Goal: Task Accomplishment & Management: Manage account settings

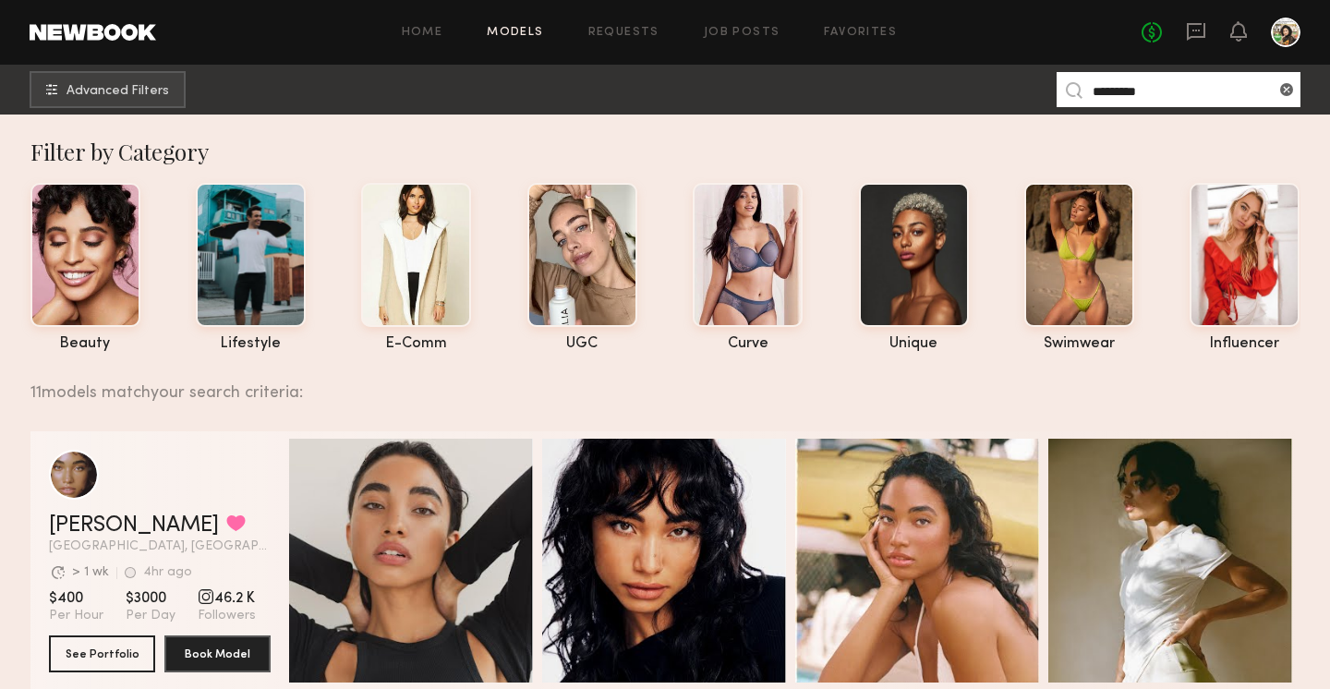
scroll to position [445, 0]
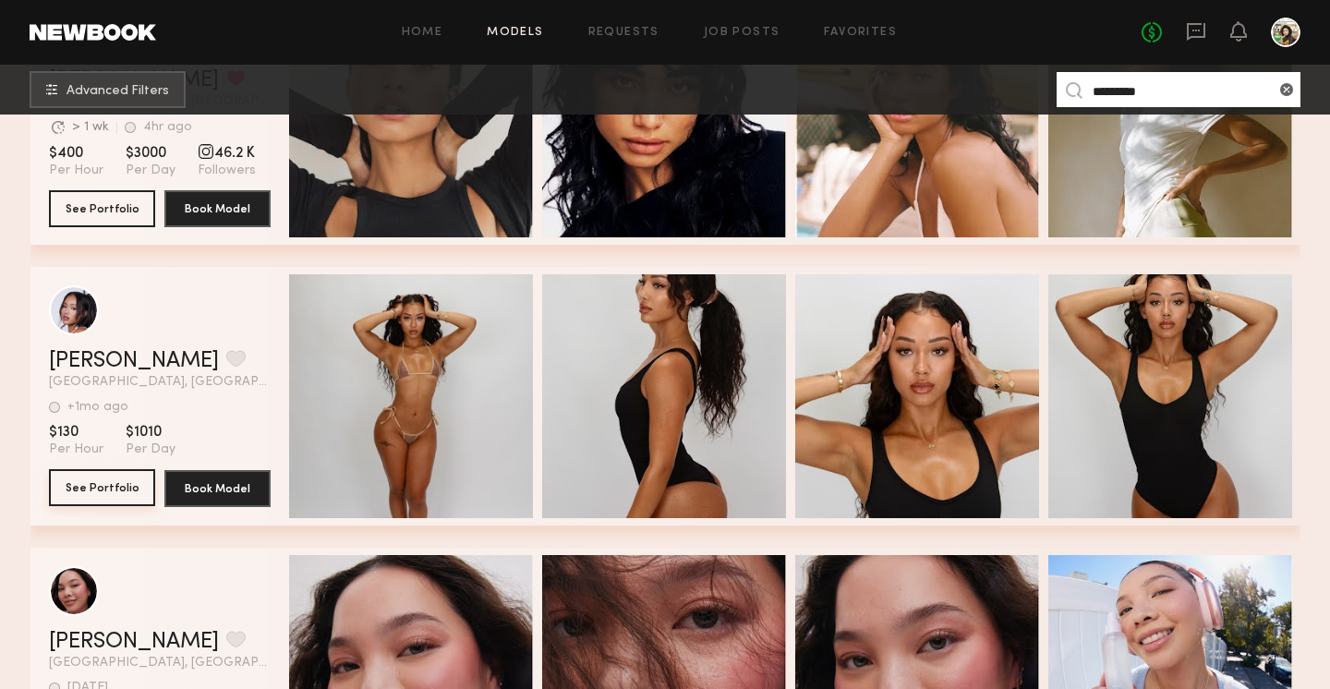
click at [127, 487] on button "See Portfolio" at bounding box center [102, 487] width 106 height 37
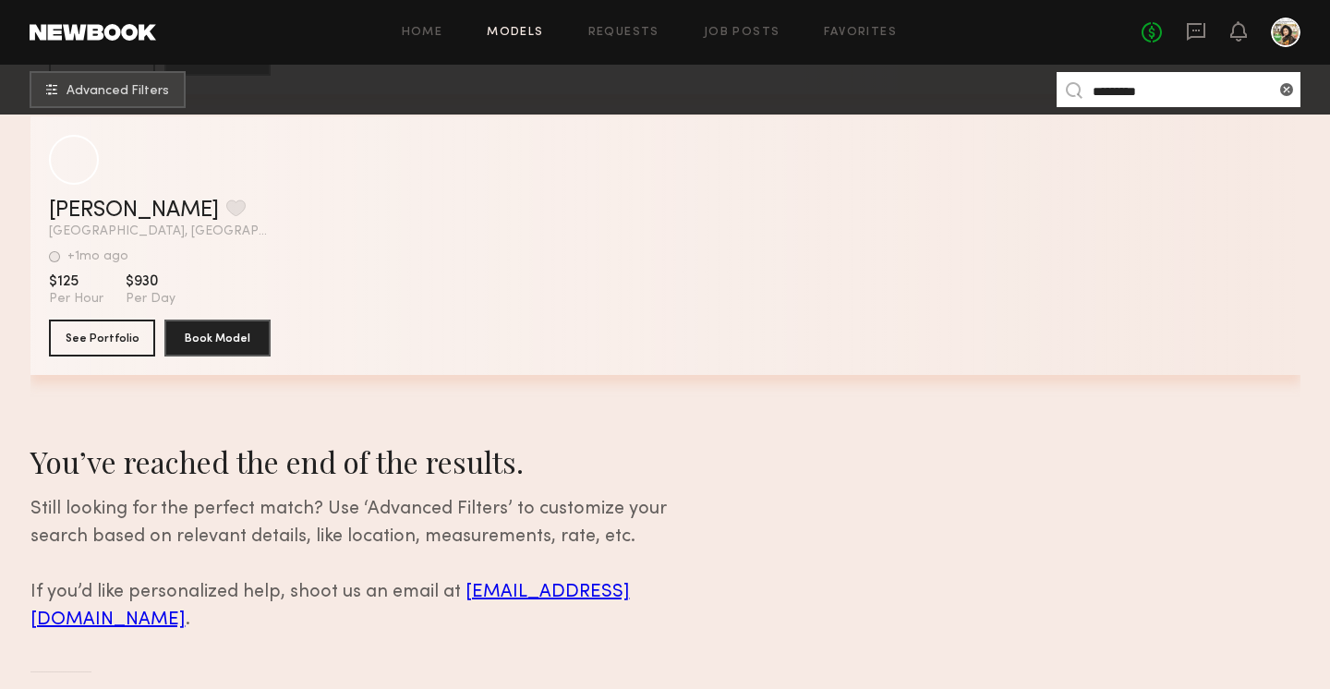
scroll to position [3122, 0]
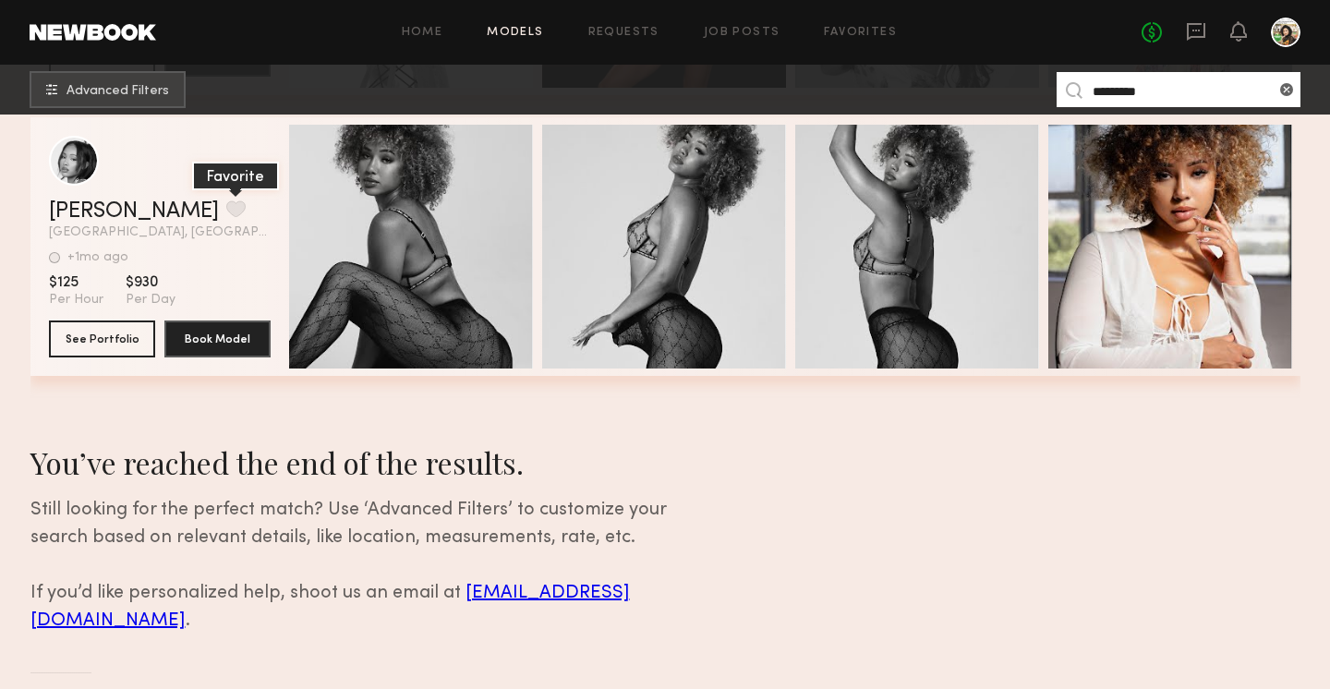
click at [226, 203] on button "grid" at bounding box center [235, 208] width 19 height 17
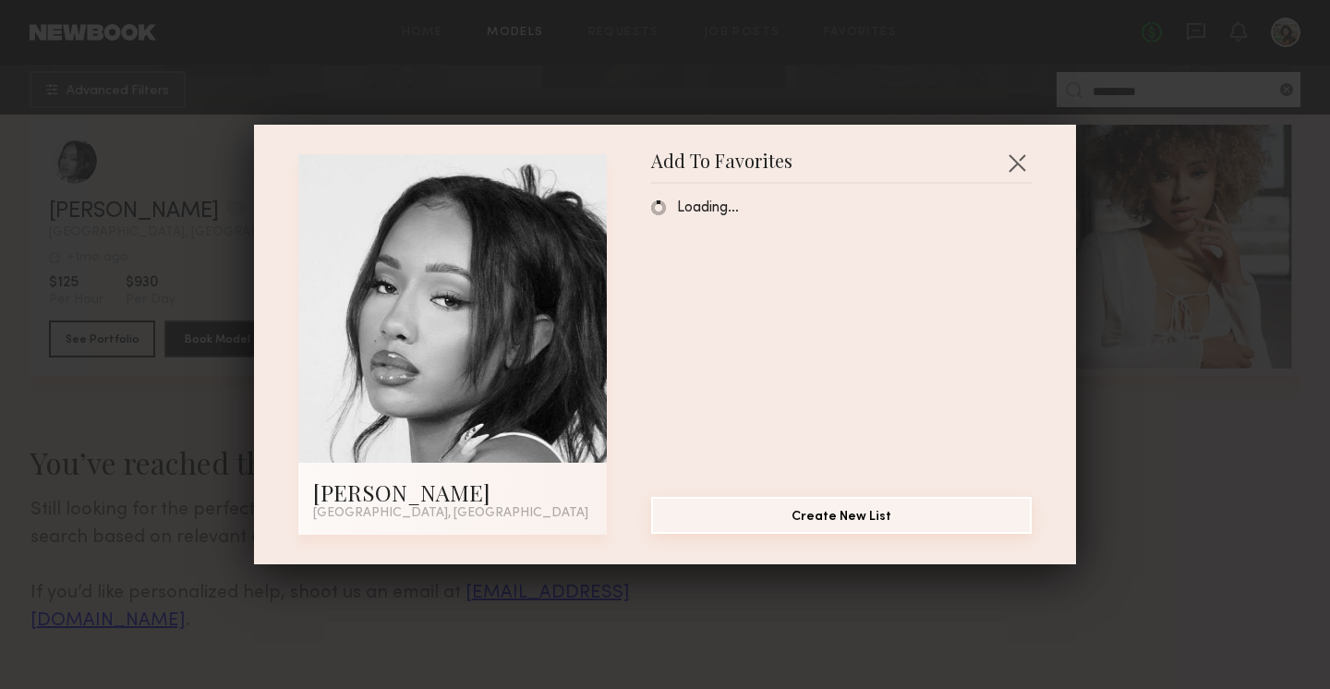
click at [781, 513] on button "Create New List" at bounding box center [841, 515] width 381 height 37
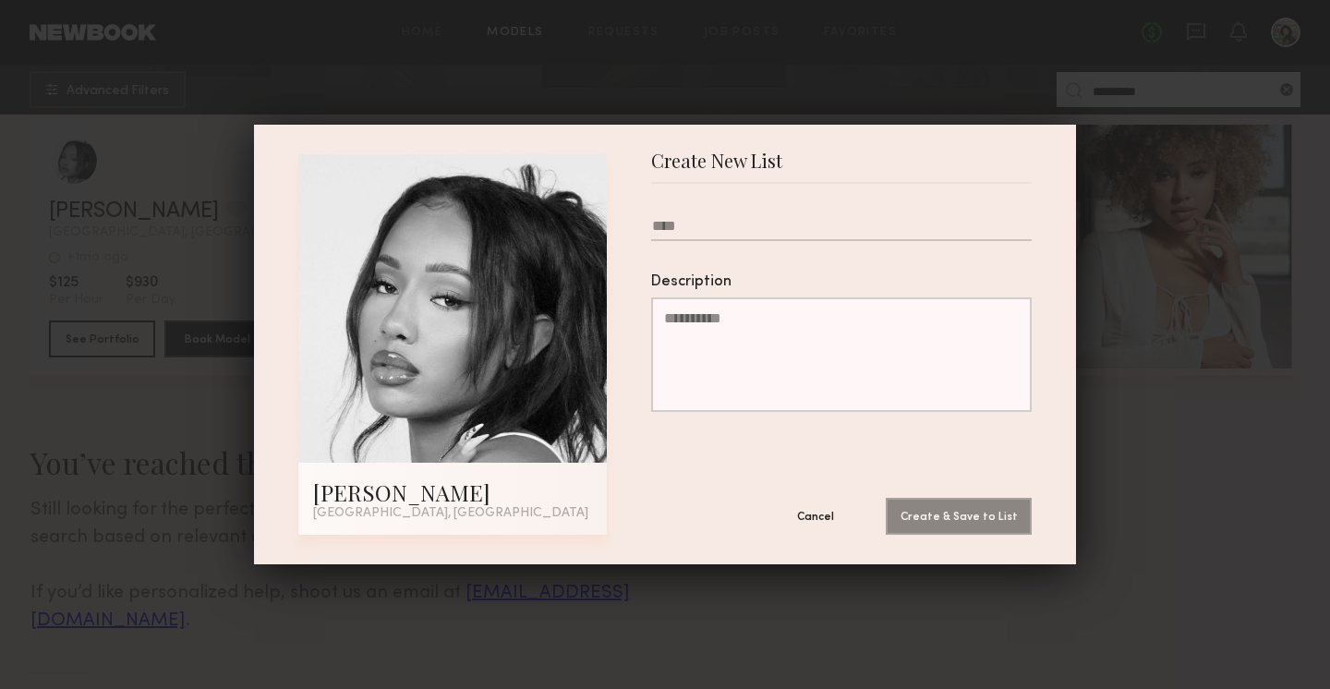
click at [684, 223] on input "text" at bounding box center [841, 229] width 381 height 23
type input "**********"
click at [969, 512] on button "Create & Save to List" at bounding box center [959, 515] width 146 height 37
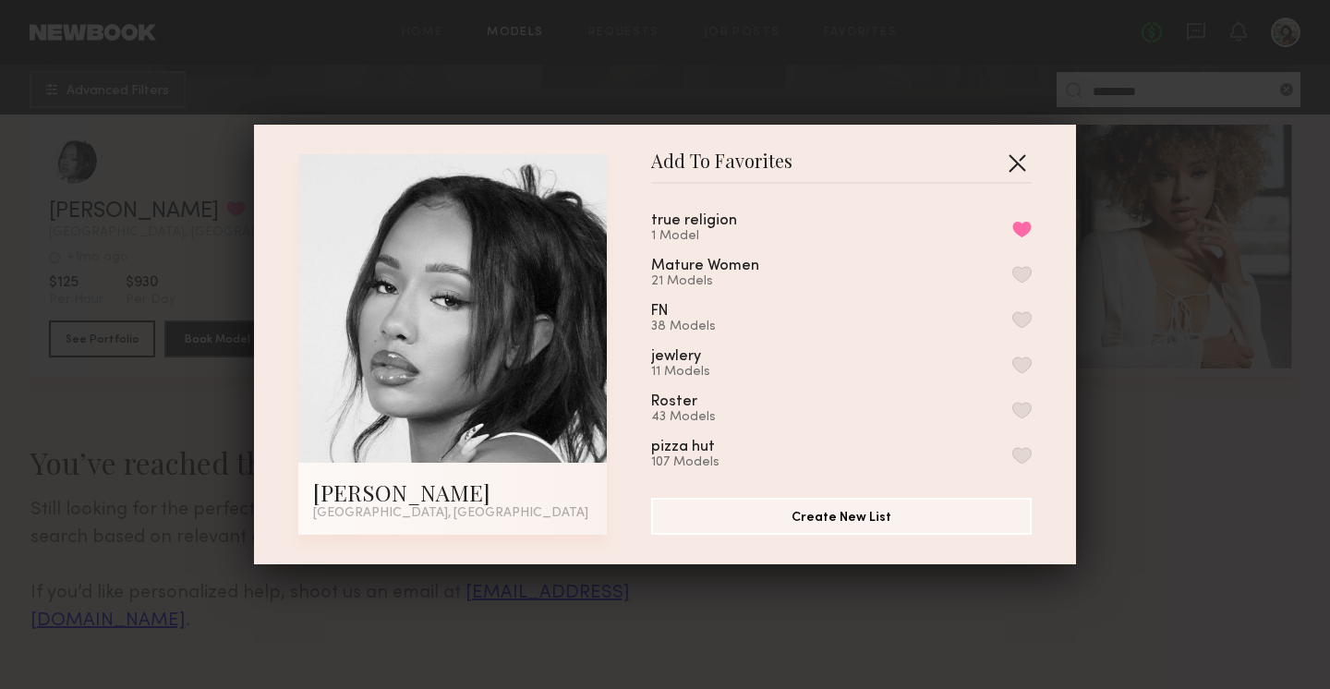
click at [1011, 163] on button "button" at bounding box center [1017, 163] width 30 height 30
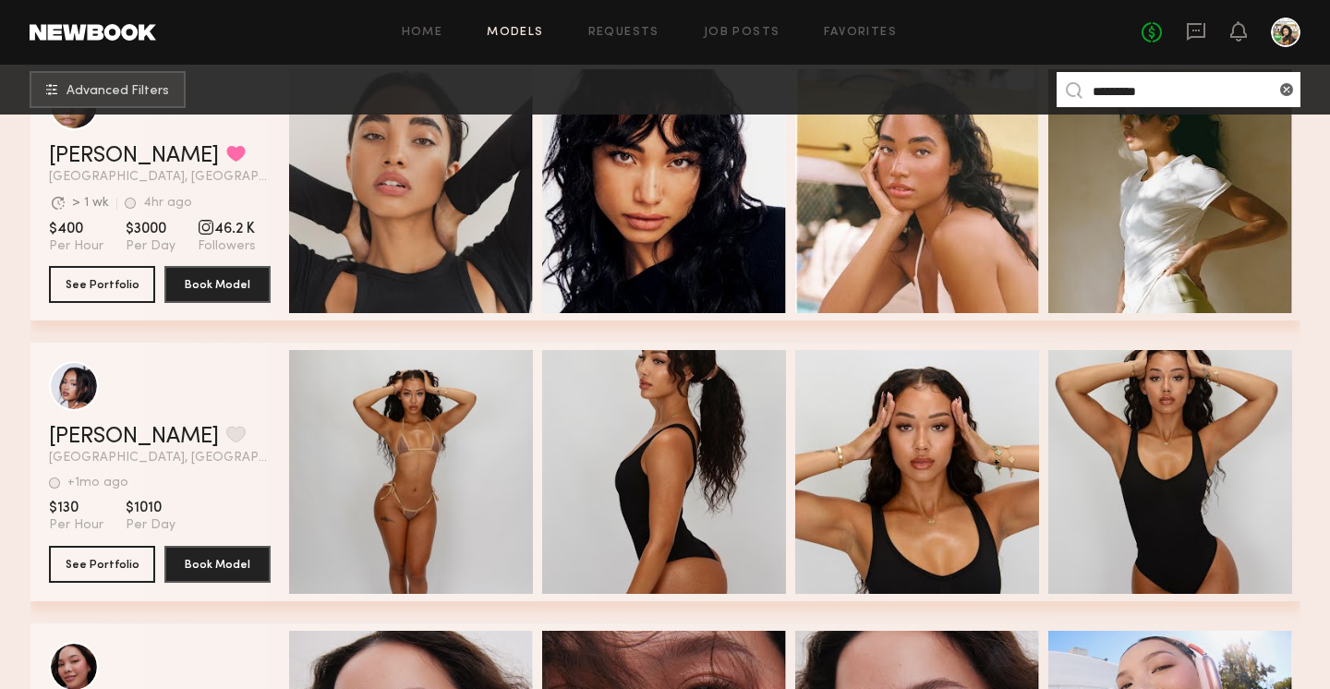
scroll to position [370, 0]
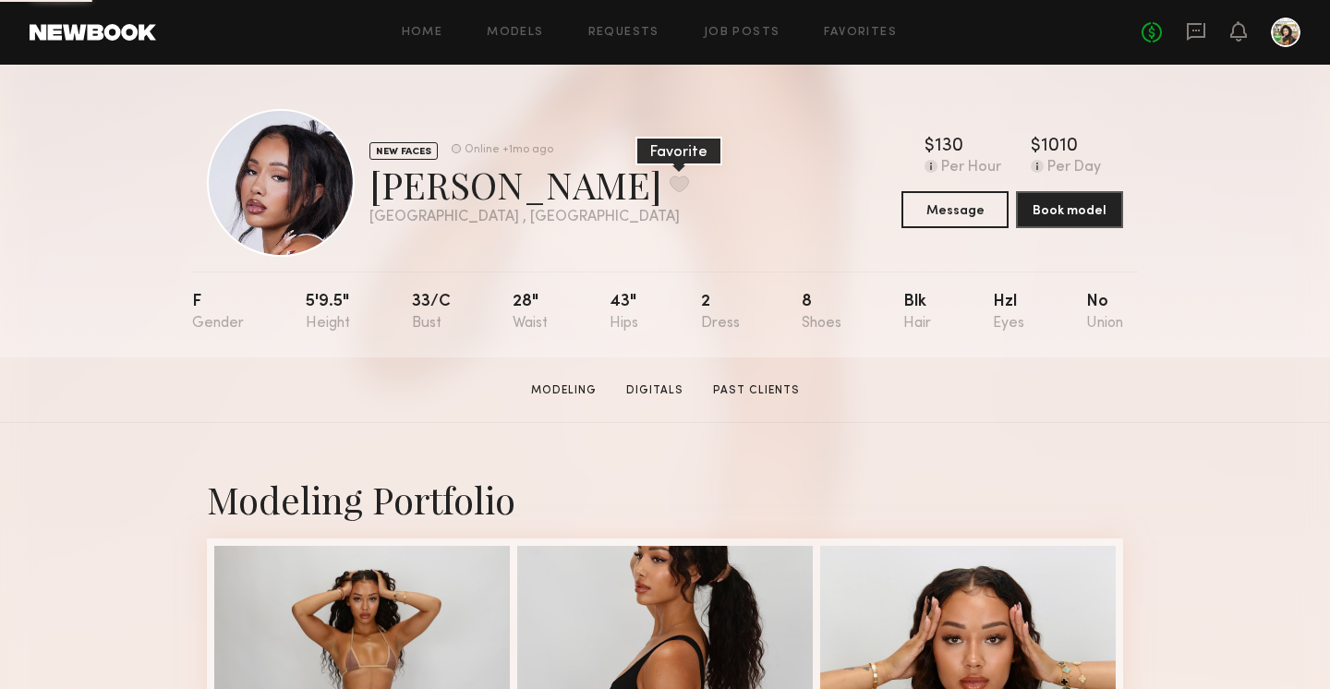
click at [670, 184] on button at bounding box center [679, 183] width 19 height 17
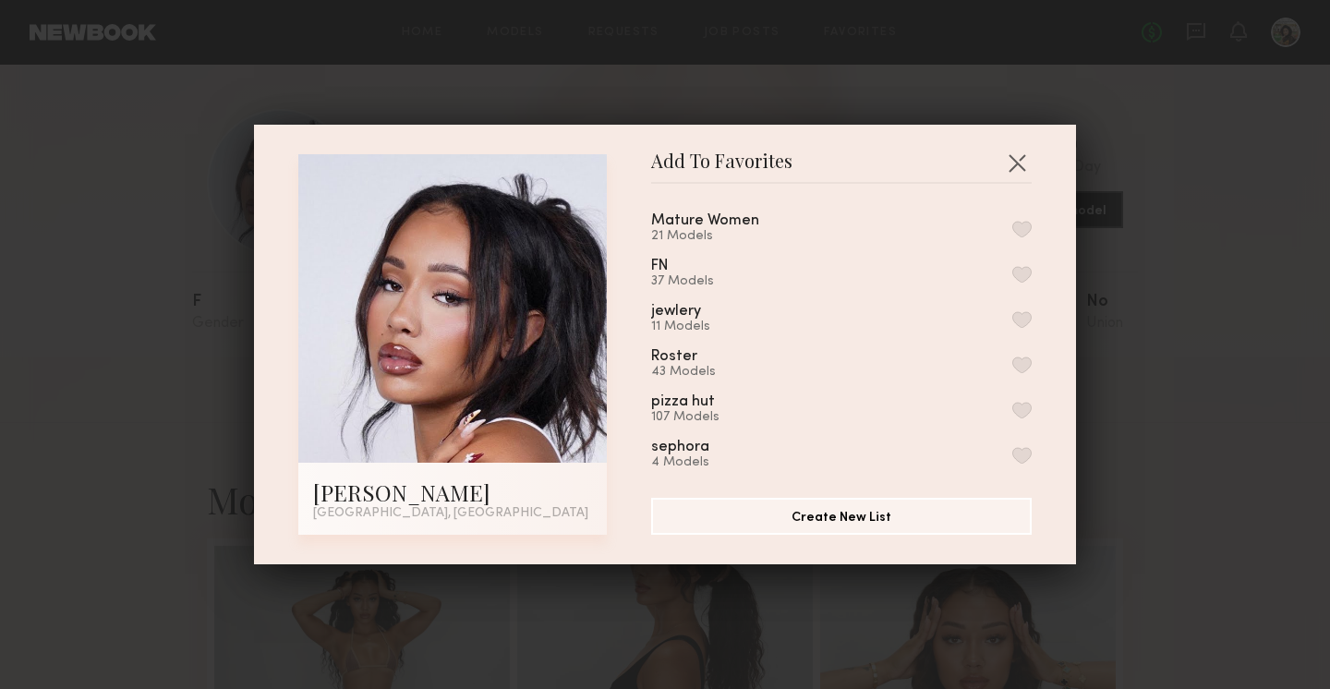
click at [1022, 272] on button "button" at bounding box center [1021, 274] width 19 height 17
click at [1023, 160] on button "button" at bounding box center [1017, 163] width 30 height 30
